Goal: Transaction & Acquisition: Subscribe to service/newsletter

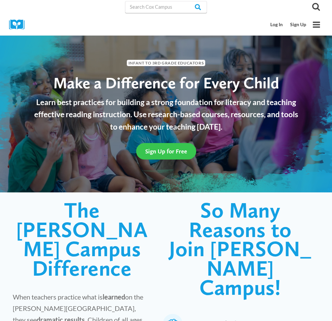
click at [167, 155] on span "Sign Up for Free" at bounding box center [166, 151] width 42 height 7
click at [171, 155] on span "Sign Up for Free" at bounding box center [166, 151] width 42 height 7
